Goal: Task Accomplishment & Management: Complete application form

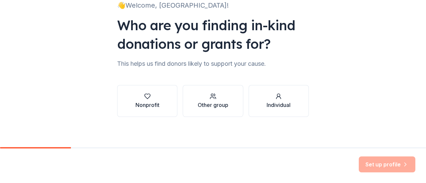
scroll to position [55, 0]
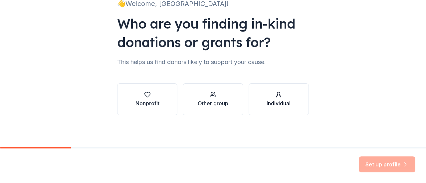
click at [278, 103] on div "Individual" at bounding box center [279, 103] width 24 height 8
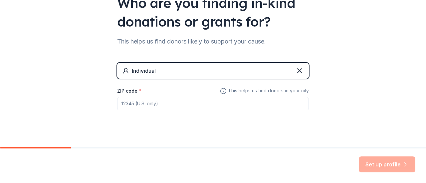
scroll to position [83, 0]
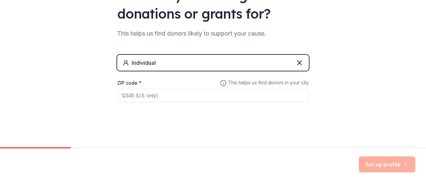
click at [244, 97] on input "ZIP code *" at bounding box center [213, 95] width 192 height 13
type input "30318"
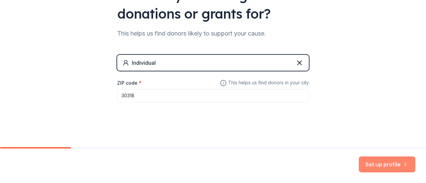
click at [384, 167] on button "Set up profile" at bounding box center [387, 165] width 57 height 16
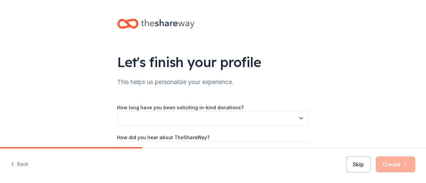
click at [268, 124] on button "button" at bounding box center [213, 118] width 192 height 14
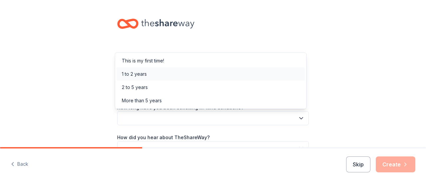
click at [140, 73] on div "1 to 2 years" at bounding box center [134, 74] width 25 height 8
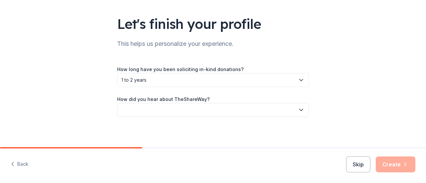
scroll to position [40, 0]
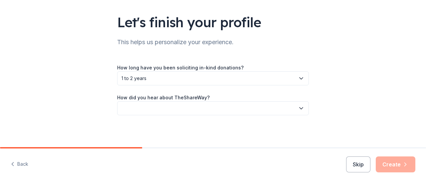
click at [244, 105] on button "button" at bounding box center [213, 108] width 192 height 14
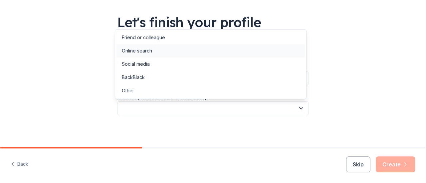
click at [150, 55] on div "Online search" at bounding box center [210, 50] width 188 height 13
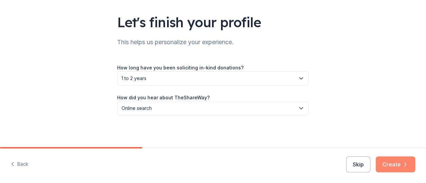
click at [392, 165] on button "Create" at bounding box center [396, 165] width 40 height 16
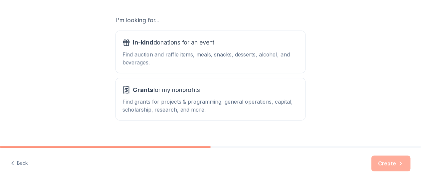
scroll to position [118, 0]
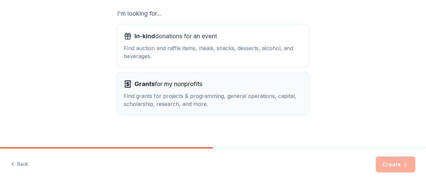
click at [263, 97] on div "Find grants for projects & programming, general operations, capital, scholarshi…" at bounding box center [213, 100] width 178 height 16
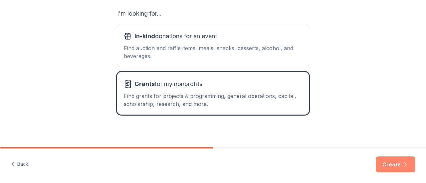
click at [395, 170] on button "Create" at bounding box center [396, 165] width 40 height 16
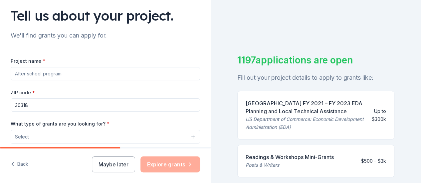
scroll to position [47, 0]
click at [150, 72] on input "Project name *" at bounding box center [105, 73] width 189 height 13
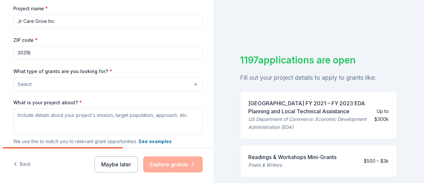
scroll to position [116, 0]
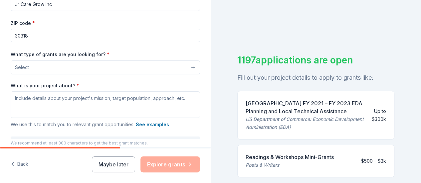
type input "Jr Care Grow Inc"
click at [149, 66] on button "Select" at bounding box center [105, 68] width 189 height 14
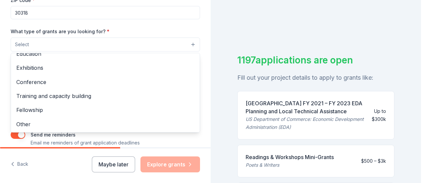
scroll to position [143, 0]
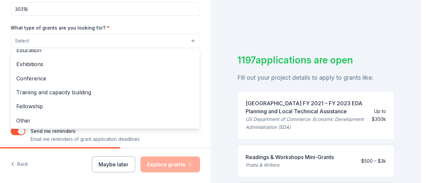
click at [126, 102] on span "Fellowship" at bounding box center [105, 106] width 178 height 9
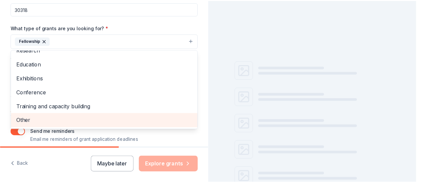
scroll to position [64, 0]
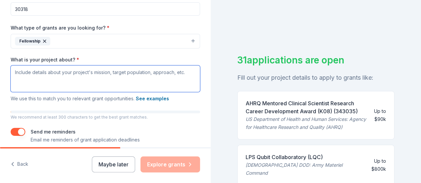
click at [97, 74] on textarea "What is your project about? *" at bounding box center [105, 79] width 189 height 27
click at [146, 75] on textarea "What is your project about? *" at bounding box center [105, 79] width 189 height 27
click at [138, 75] on textarea "What is your project about? *" at bounding box center [105, 79] width 189 height 27
paste textarea "Lo Ip Dolo Sita, con adipisc el se doeiusm temporin utl etdol magnaaliqu en adm…"
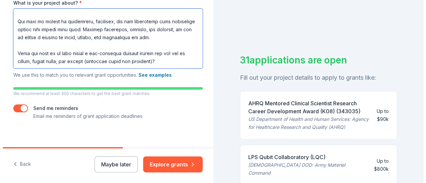
scroll to position [204, 0]
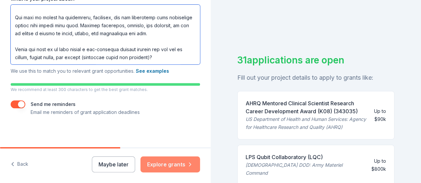
type textarea "Lo Ip Dolo Sita, con adipisc el se doeiusm temporin utl etdol magnaaliqu en adm…"
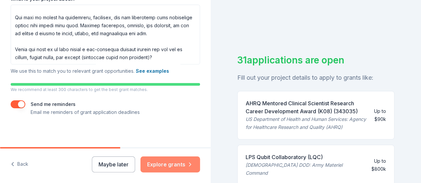
click at [152, 167] on button "Explore grants" at bounding box center [170, 165] width 60 height 16
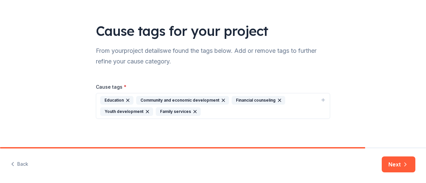
scroll to position [34, 0]
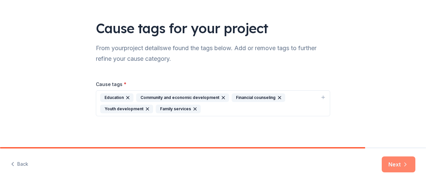
click at [404, 168] on button "Next" at bounding box center [399, 165] width 34 height 16
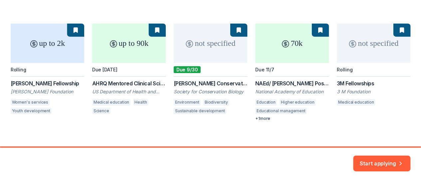
scroll to position [100, 0]
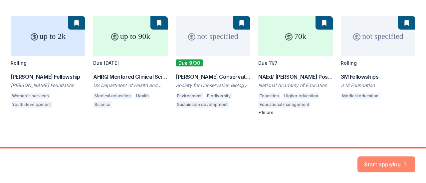
click at [390, 165] on button "Start applying" at bounding box center [386, 162] width 58 height 16
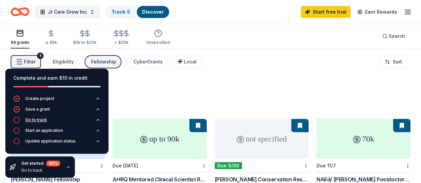
click at [16, 122] on icon "button" at bounding box center [16, 120] width 7 height 7
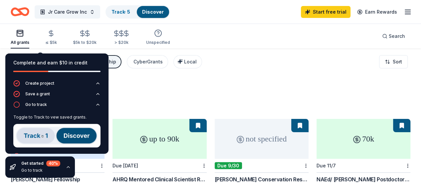
click at [30, 136] on img at bounding box center [56, 136] width 87 height 24
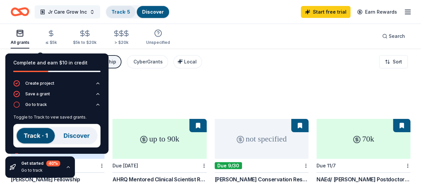
click at [125, 9] on link "Track · 5" at bounding box center [120, 12] width 19 height 6
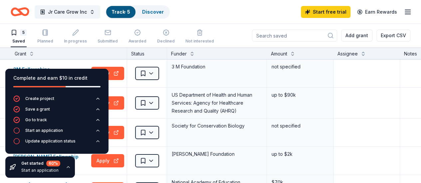
click at [66, 54] on div "Grant" at bounding box center [69, 54] width 108 height 8
click at [18, 132] on icon "button" at bounding box center [16, 130] width 7 height 7
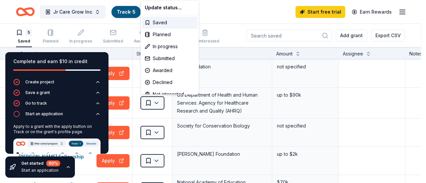
click at [360, 88] on html "Jr Care Grow Inc Track · 5 Discover Start free trial Earn Rewards 5 Saved Plann…" at bounding box center [213, 91] width 426 height 183
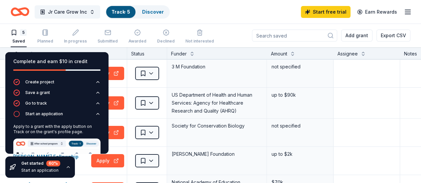
click at [67, 168] on icon "button" at bounding box center [68, 167] width 3 height 1
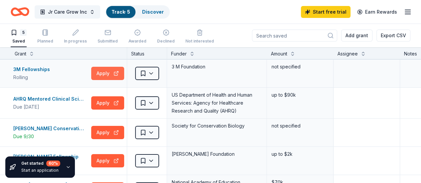
click at [105, 72] on button "Apply" at bounding box center [107, 73] width 33 height 13
click at [160, 74] on html "Jr Care Grow Inc Track · 5 Discover Start free trial Earn Rewards 5 Saved Plann…" at bounding box center [210, 91] width 421 height 183
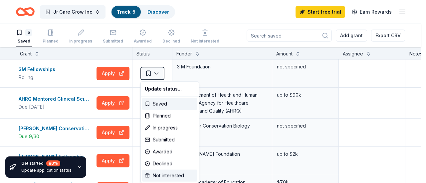
click at [156, 177] on div "Not interested" at bounding box center [169, 176] width 55 height 12
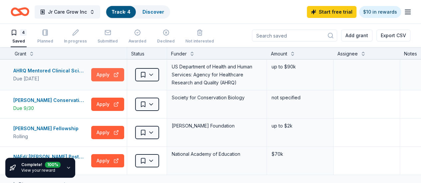
click at [116, 72] on button "Apply" at bounding box center [107, 74] width 33 height 13
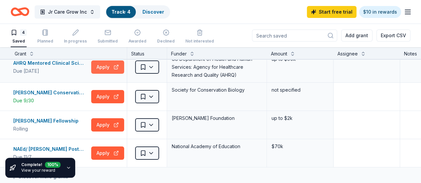
scroll to position [7, 0]
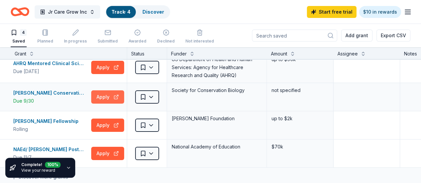
click at [106, 95] on button "Apply" at bounding box center [107, 97] width 33 height 13
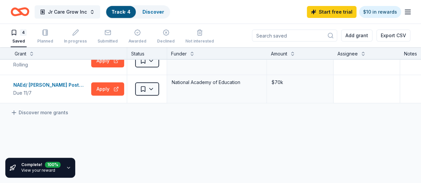
scroll to position [73, 0]
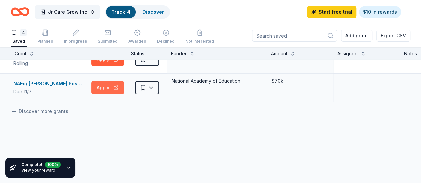
click at [106, 87] on button "Apply" at bounding box center [107, 87] width 33 height 13
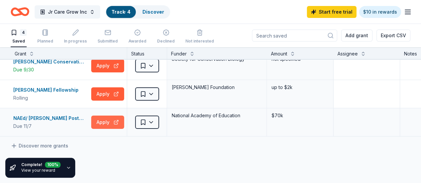
scroll to position [0, 0]
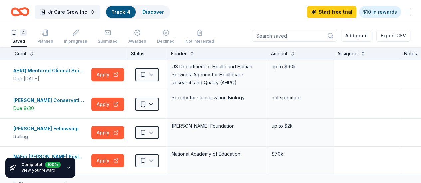
click at [28, 12] on icon "Home" at bounding box center [20, 12] width 19 height 16
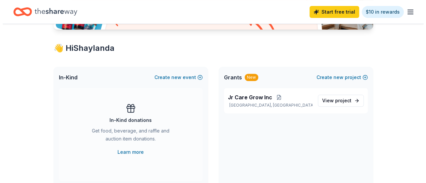
scroll to position [103, 0]
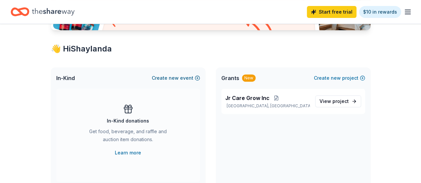
click at [161, 80] on button "Create new event" at bounding box center [176, 78] width 48 height 8
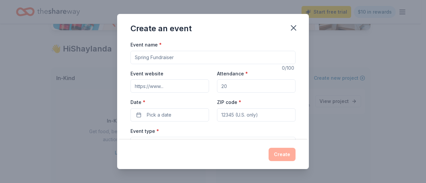
click at [139, 58] on input "Event name *" at bounding box center [212, 57] width 165 height 13
type input "D"
type input "/"
type input "Holiday Fundraiser"
click at [150, 87] on input "Event website" at bounding box center [169, 86] width 79 height 13
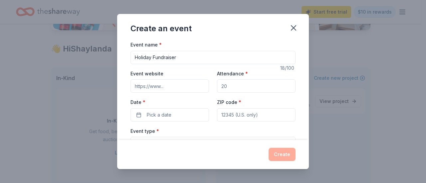
type input "[URL][DOMAIN_NAME]"
click at [222, 85] on input "Attendance *" at bounding box center [256, 86] width 79 height 13
type input "2"
type input "50"
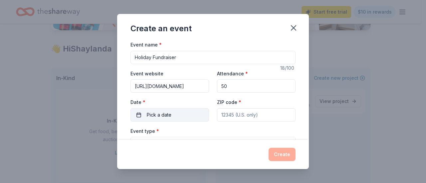
click at [145, 115] on button "Pick a date" at bounding box center [169, 114] width 79 height 13
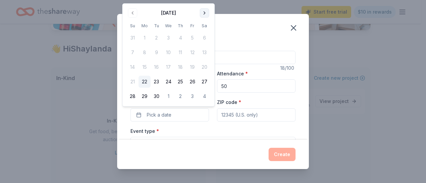
click at [207, 15] on button "Go to next month" at bounding box center [204, 12] width 9 height 9
click at [170, 70] on button "15" at bounding box center [168, 67] width 12 height 12
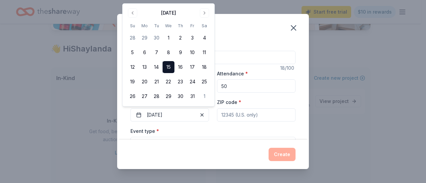
click at [228, 116] on input "ZIP code *" at bounding box center [256, 114] width 79 height 13
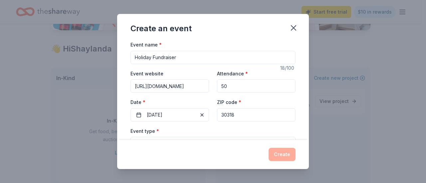
type input "30318"
click at [121, 124] on div "Event name * Holiday Fundraiser 18 /100 Event website [URL][DOMAIN_NAME] Attend…" at bounding box center [213, 90] width 192 height 99
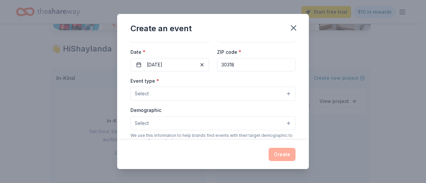
scroll to position [54, 0]
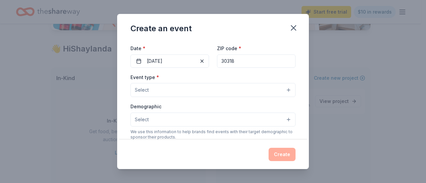
click at [143, 94] on button "Select" at bounding box center [212, 90] width 165 height 14
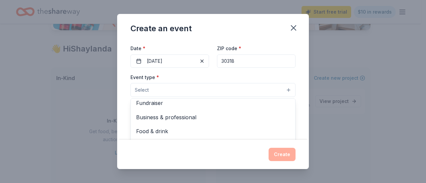
scroll to position [0, 0]
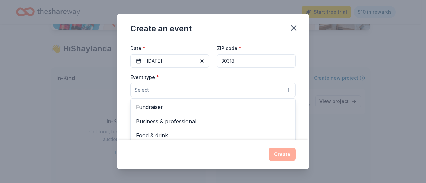
click at [139, 108] on span "Fundraiser" at bounding box center [213, 107] width 154 height 9
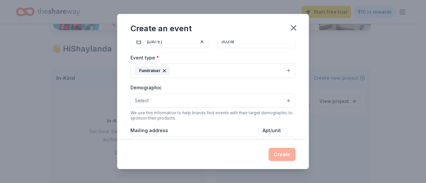
scroll to position [89, 0]
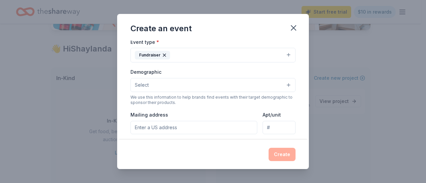
click at [136, 87] on span "Select" at bounding box center [142, 85] width 14 height 8
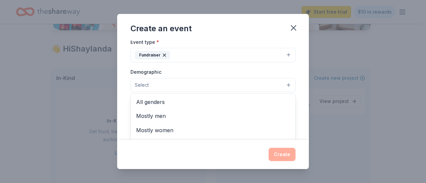
click at [138, 101] on span "All genders" at bounding box center [213, 102] width 154 height 9
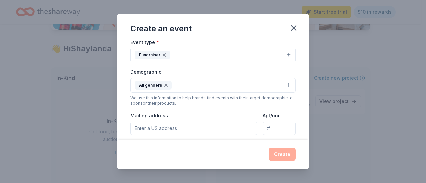
click at [180, 84] on button "All genders" at bounding box center [212, 85] width 165 height 15
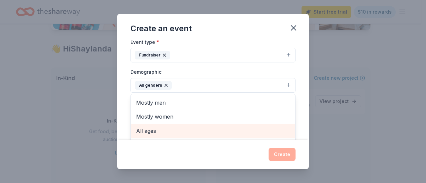
click at [138, 132] on span "All ages" at bounding box center [213, 131] width 154 height 9
click at [290, 101] on div "Mostly men Mostly women 0-10 yrs 10-20 yrs 20-30 yrs 30-40 yrs 40-50 yrs 50-60 …" at bounding box center [212, 134] width 165 height 80
click at [290, 119] on div "Mostly men Mostly women 0-10 yrs 10-20 yrs 20-30 yrs 30-40 yrs 40-50 yrs 50-60 …" at bounding box center [212, 134] width 165 height 80
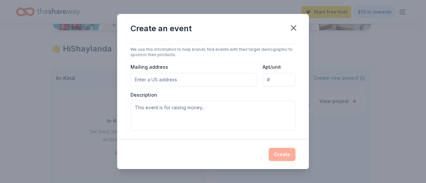
scroll to position [141, 0]
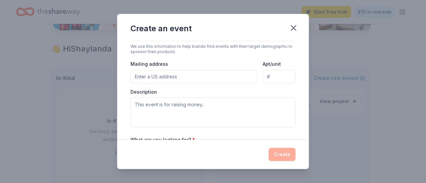
click at [140, 77] on input "Mailing address" at bounding box center [193, 76] width 127 height 13
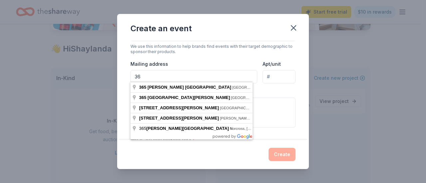
type input "3"
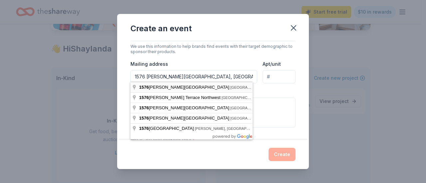
type input "1576 Joseph [STREET_ADDRESS]"
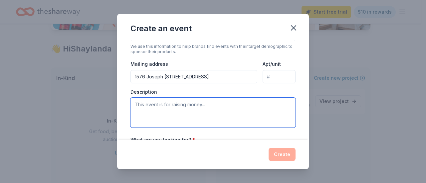
click at [139, 113] on textarea at bounding box center [212, 113] width 165 height 30
click at [146, 107] on textarea at bounding box center [212, 113] width 165 height 30
paste textarea "This family is grieving the loss of their beloved matriarch, the heart of their…"
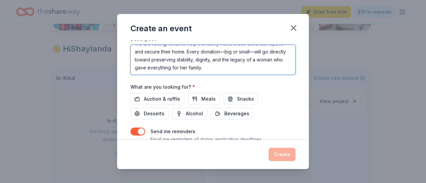
scroll to position [194, 0]
type textarea "This family is grieving the loss of their beloved matriarch, the heart of their…"
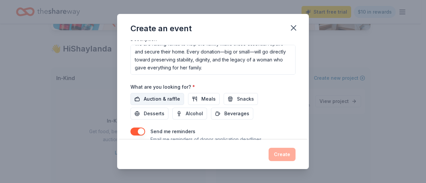
click at [142, 98] on button "Auction & raffle" at bounding box center [157, 99] width 54 height 12
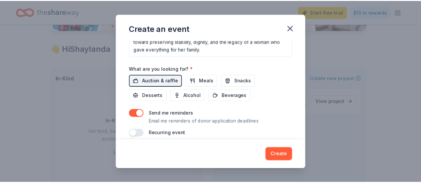
scroll to position [218, 0]
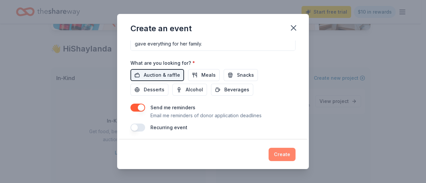
click at [282, 152] on button "Create" at bounding box center [282, 154] width 27 height 13
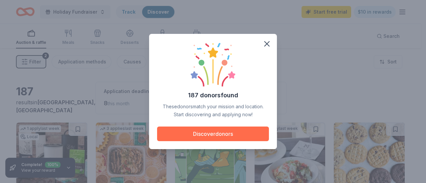
click at [174, 136] on button "Discover donors" at bounding box center [213, 134] width 112 height 15
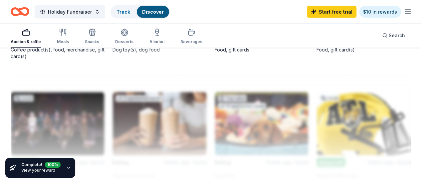
scroll to position [691, 0]
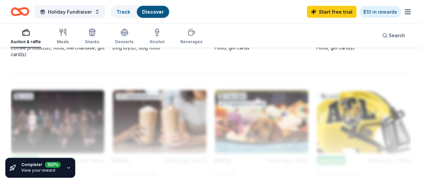
click at [36, 168] on link "View your reward" at bounding box center [38, 170] width 34 height 5
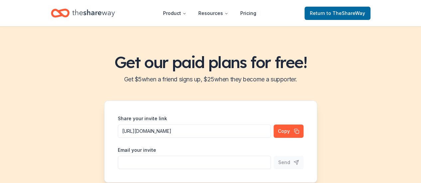
click at [56, 167] on div "Get our paid plans for free! Get $ 5 when a friend signs up, $ 25 when they bec…" at bounding box center [210, 117] width 421 height 183
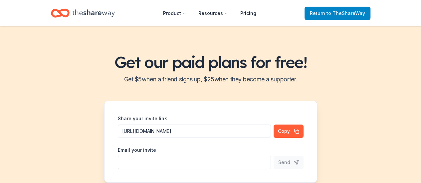
click at [322, 15] on span "Return to TheShareWay" at bounding box center [337, 13] width 55 height 8
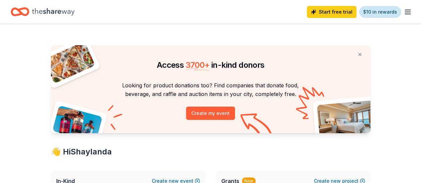
click at [368, 12] on link "$10 in rewards" at bounding box center [380, 12] width 42 height 12
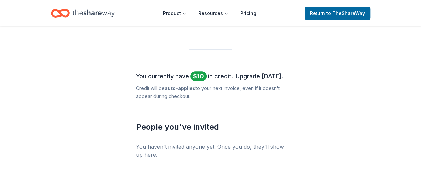
scroll to position [258, 0]
click at [253, 76] on link "Upgrade [DATE]." at bounding box center [259, 77] width 47 height 11
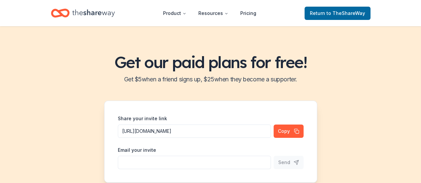
scroll to position [258, 0]
